Goal: Check status: Check status

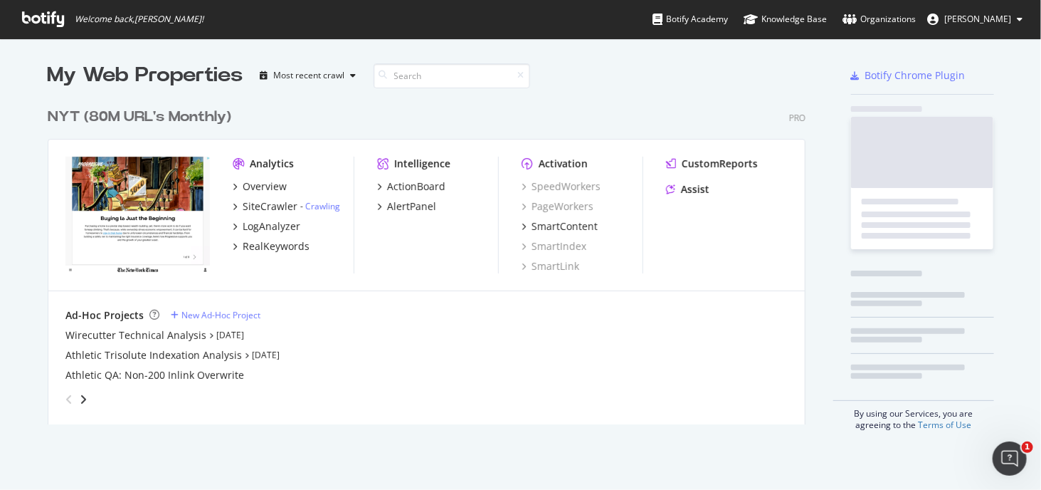
scroll to position [323, 759]
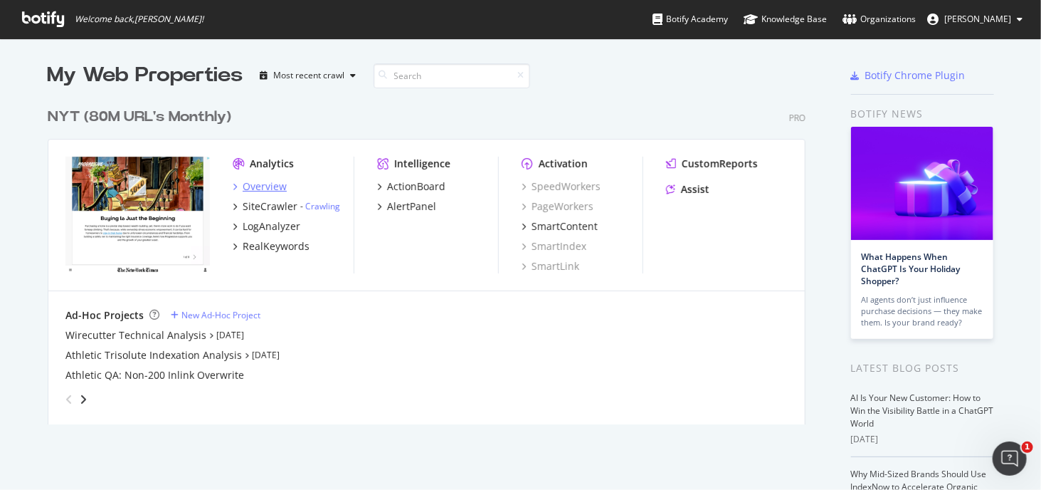
click at [275, 180] on div "Overview" at bounding box center [265, 186] width 44 height 14
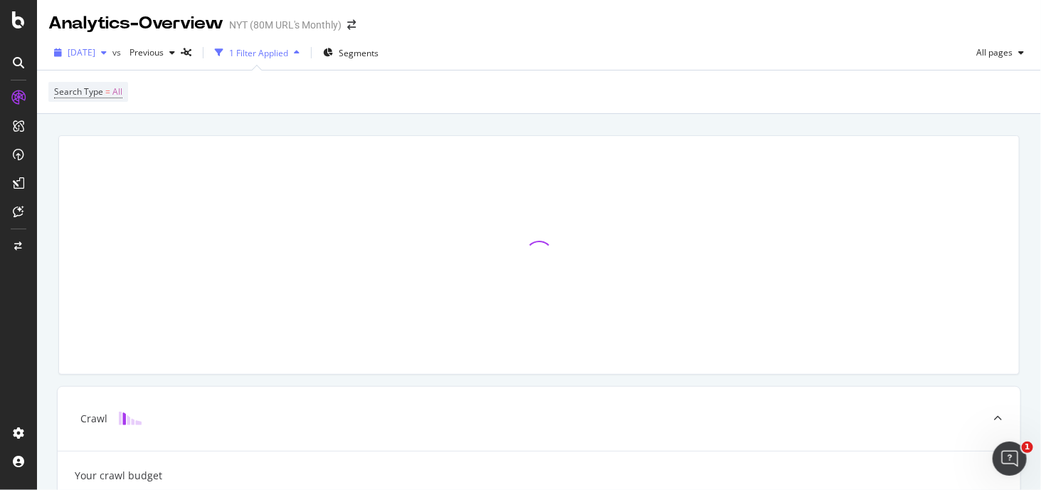
click at [95, 55] on span "[DATE]" at bounding box center [82, 52] width 28 height 12
click at [191, 38] on div "[DATE] vs Previous 1 Filter Applied Segments All pages Search Type = All" at bounding box center [539, 75] width 1004 height 78
click at [181, 47] on div "Previous" at bounding box center [152, 52] width 57 height 21
click at [95, 55] on span "[DATE]" at bounding box center [82, 52] width 28 height 12
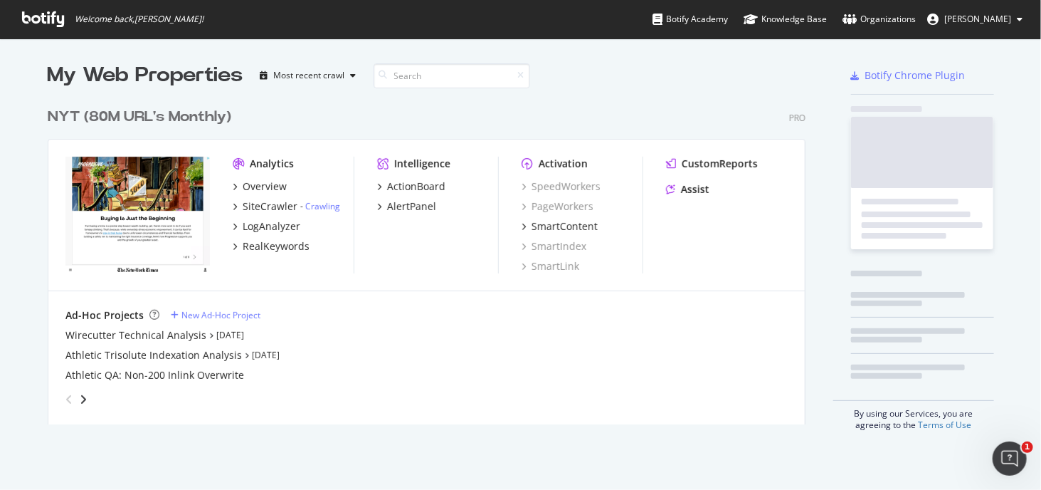
scroll to position [479, 1020]
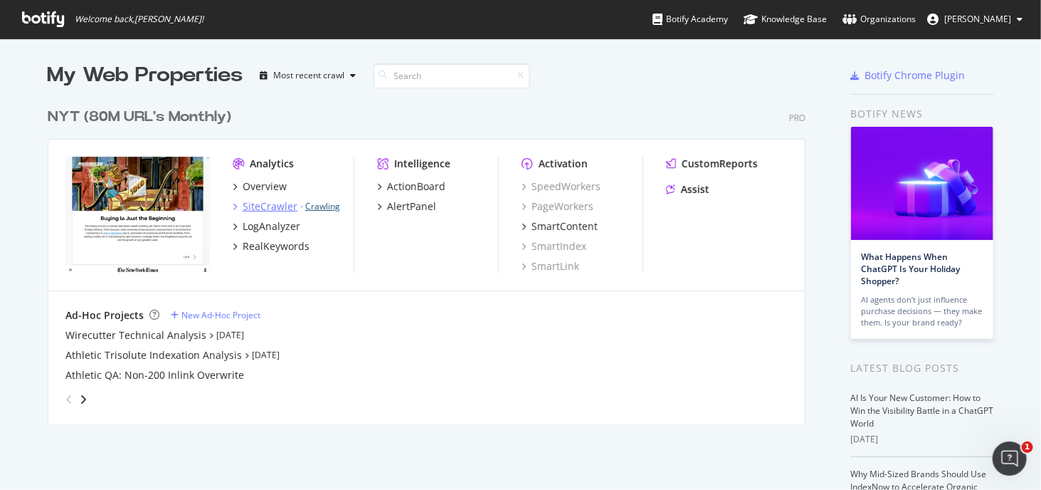
click at [319, 201] on link "Crawling" at bounding box center [322, 206] width 35 height 12
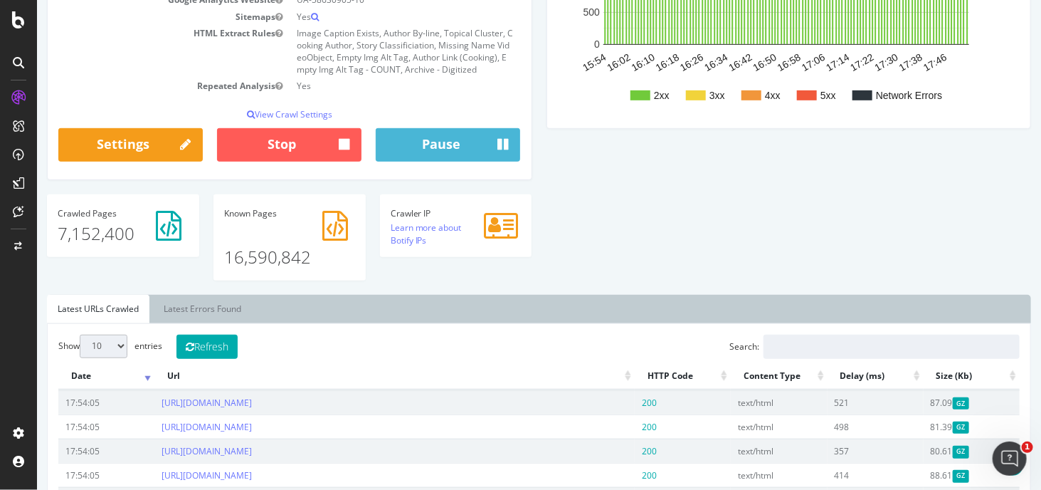
scroll to position [297, 0]
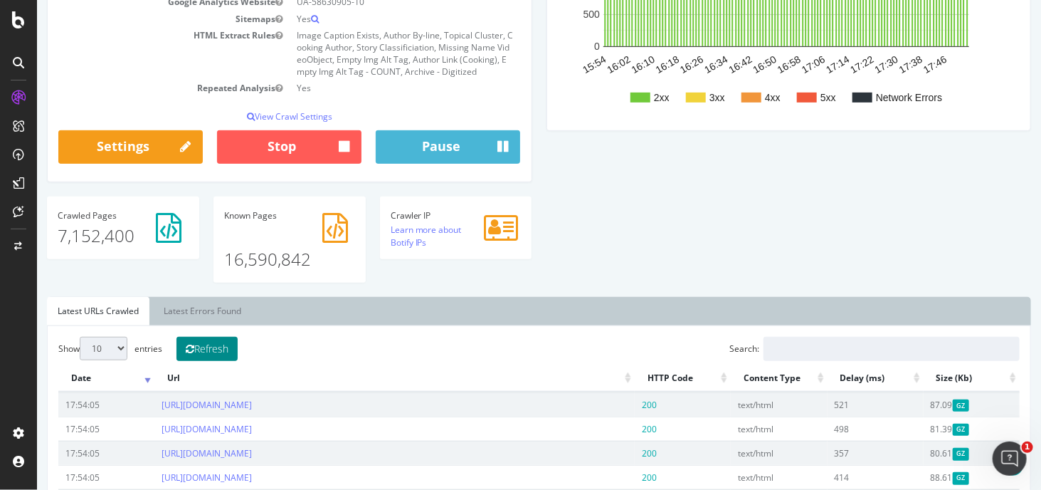
click at [228, 352] on button "Refresh" at bounding box center [206, 349] width 61 height 24
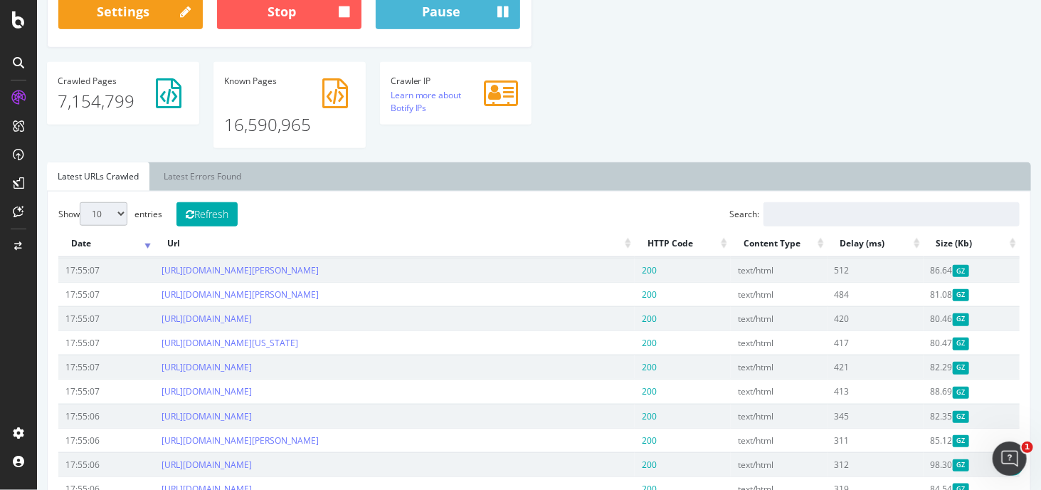
scroll to position [427, 0]
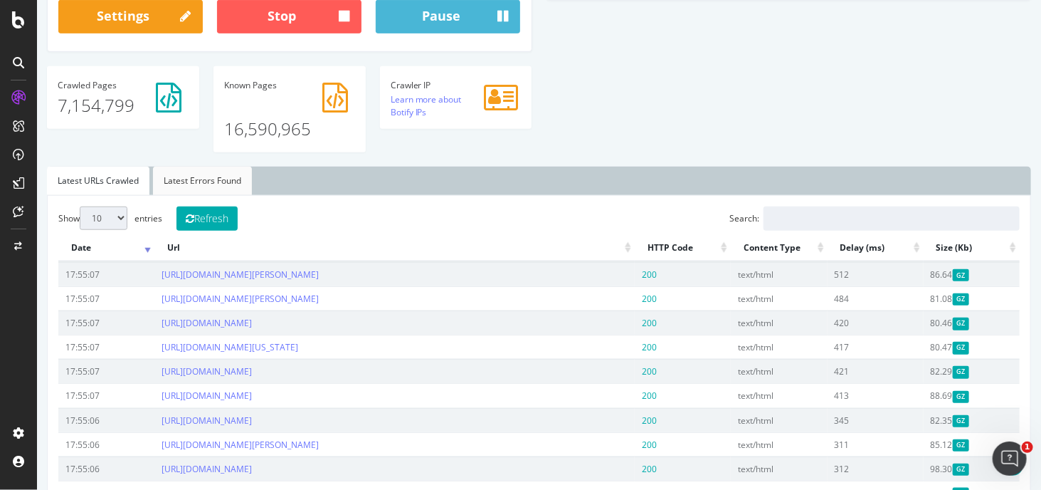
click at [200, 172] on link "Latest Errors Found" at bounding box center [201, 181] width 99 height 28
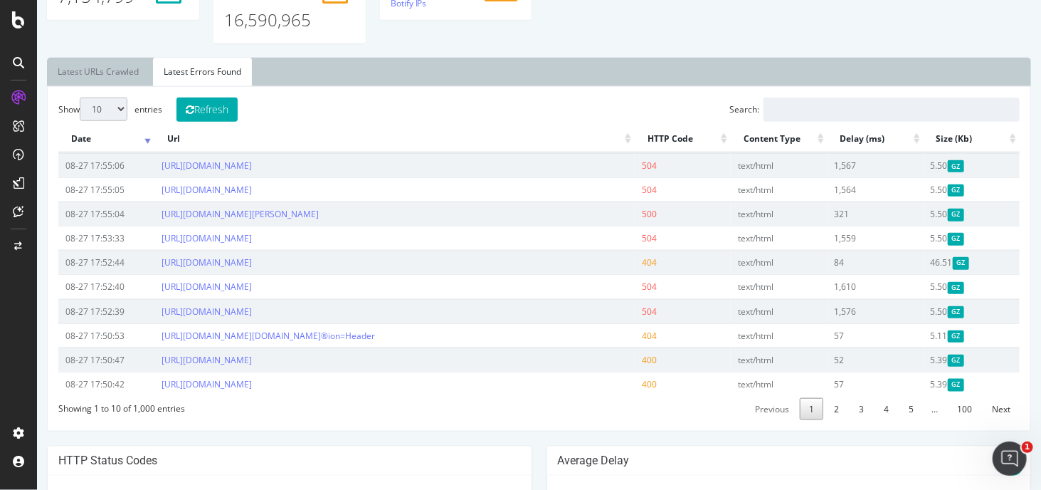
scroll to position [569, 0]
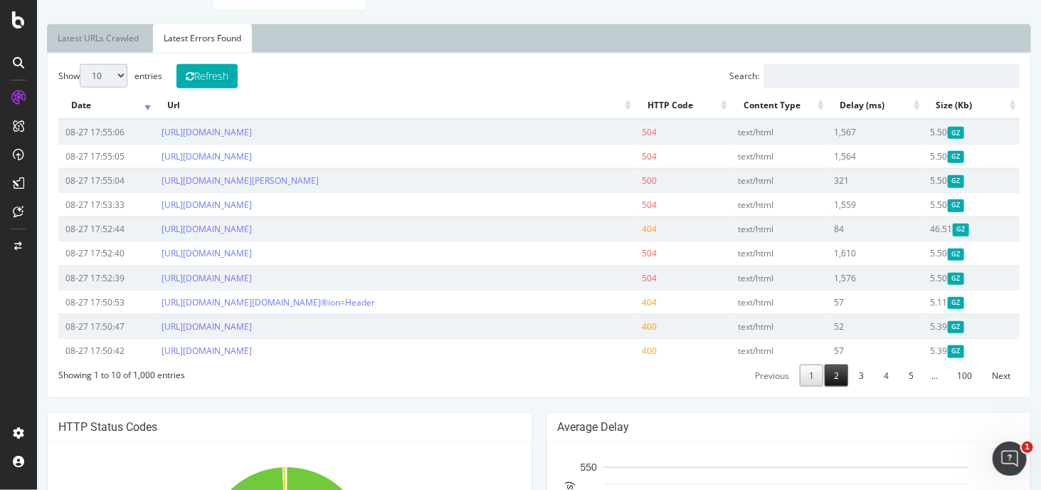
click at [830, 386] on link "2" at bounding box center [835, 375] width 23 height 22
click at [851, 386] on link "3" at bounding box center [860, 375] width 23 height 22
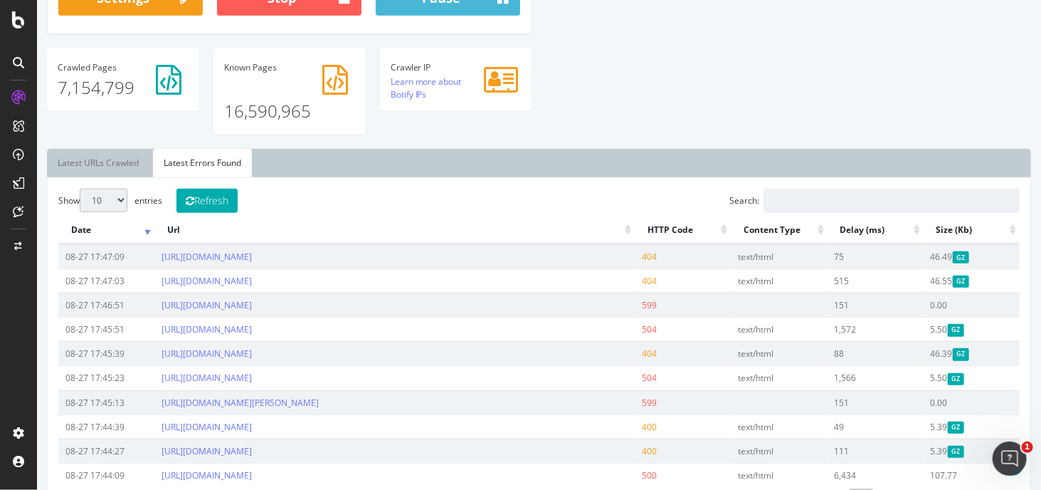
scroll to position [142, 0]
